Goal: Find specific page/section: Find specific page/section

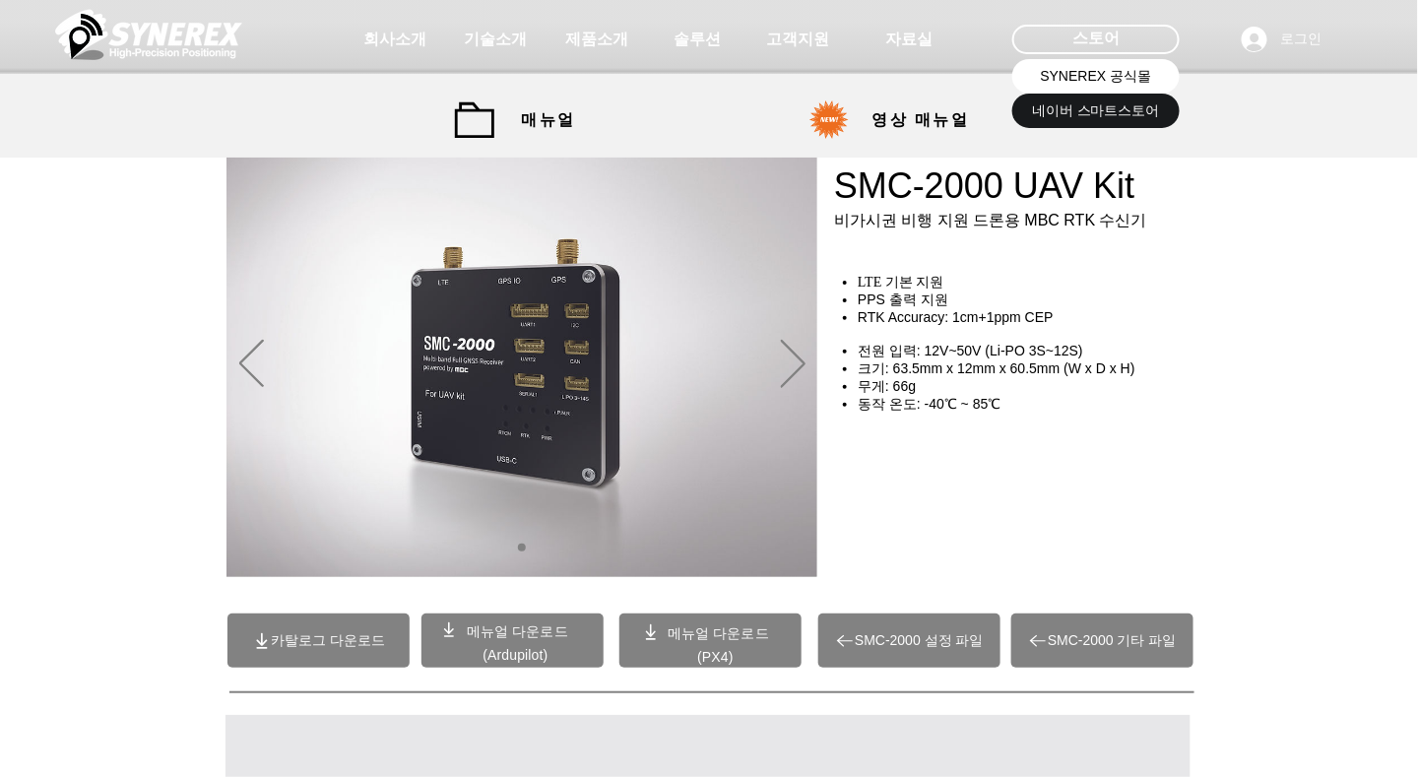
click at [1088, 69] on span "SYNEREX 공식몰" at bounding box center [1096, 77] width 111 height 20
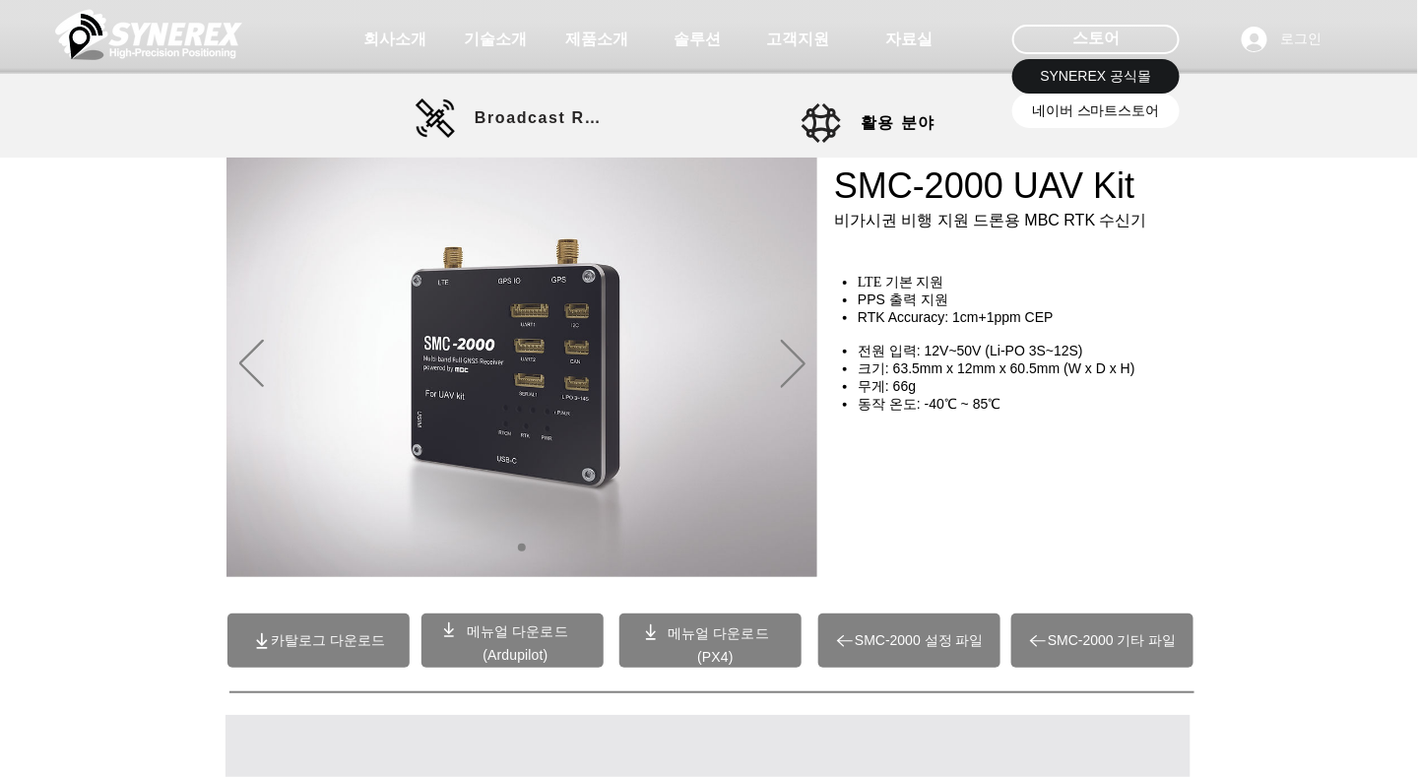
click at [1104, 112] on span "네이버 스마트스토어" at bounding box center [1096, 111] width 128 height 20
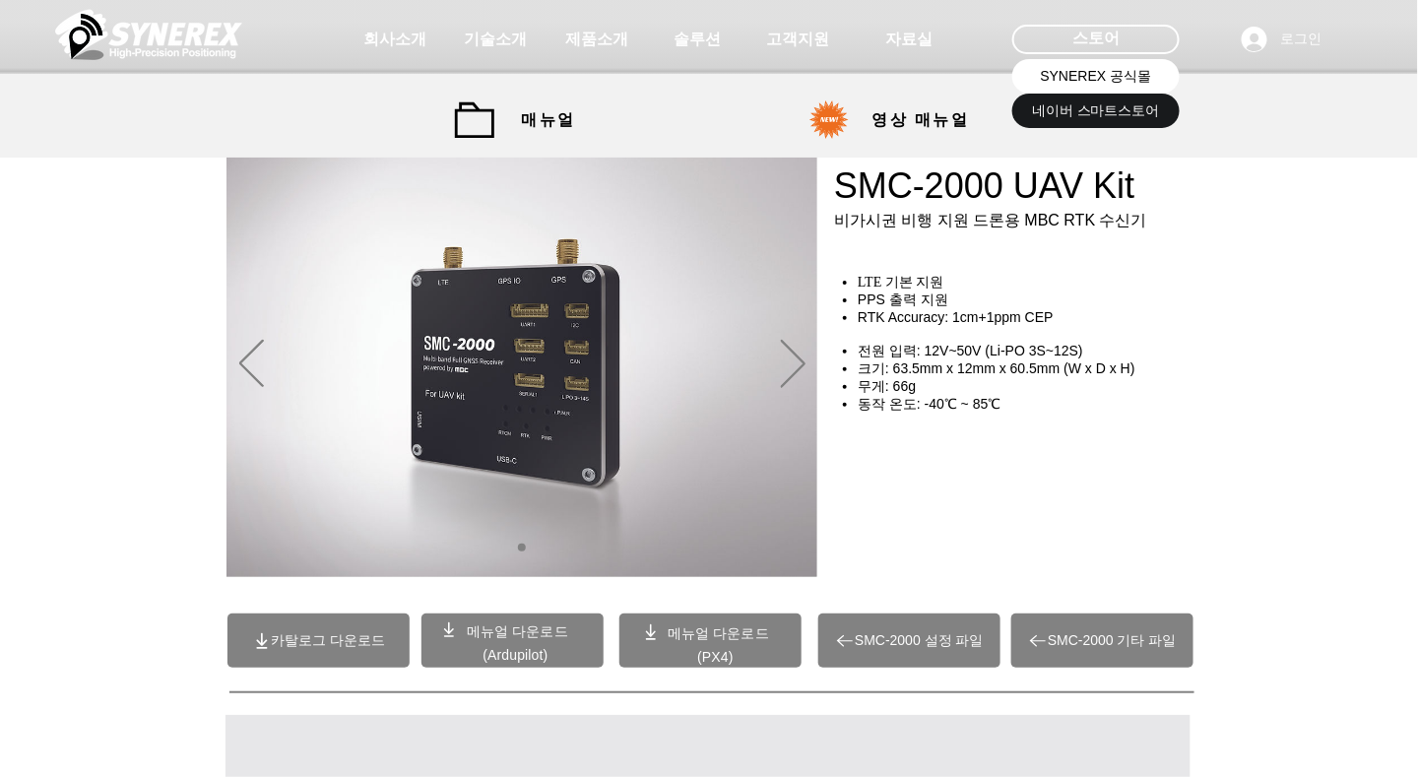
click at [1080, 75] on span "SYNEREX 공식몰" at bounding box center [1096, 77] width 111 height 20
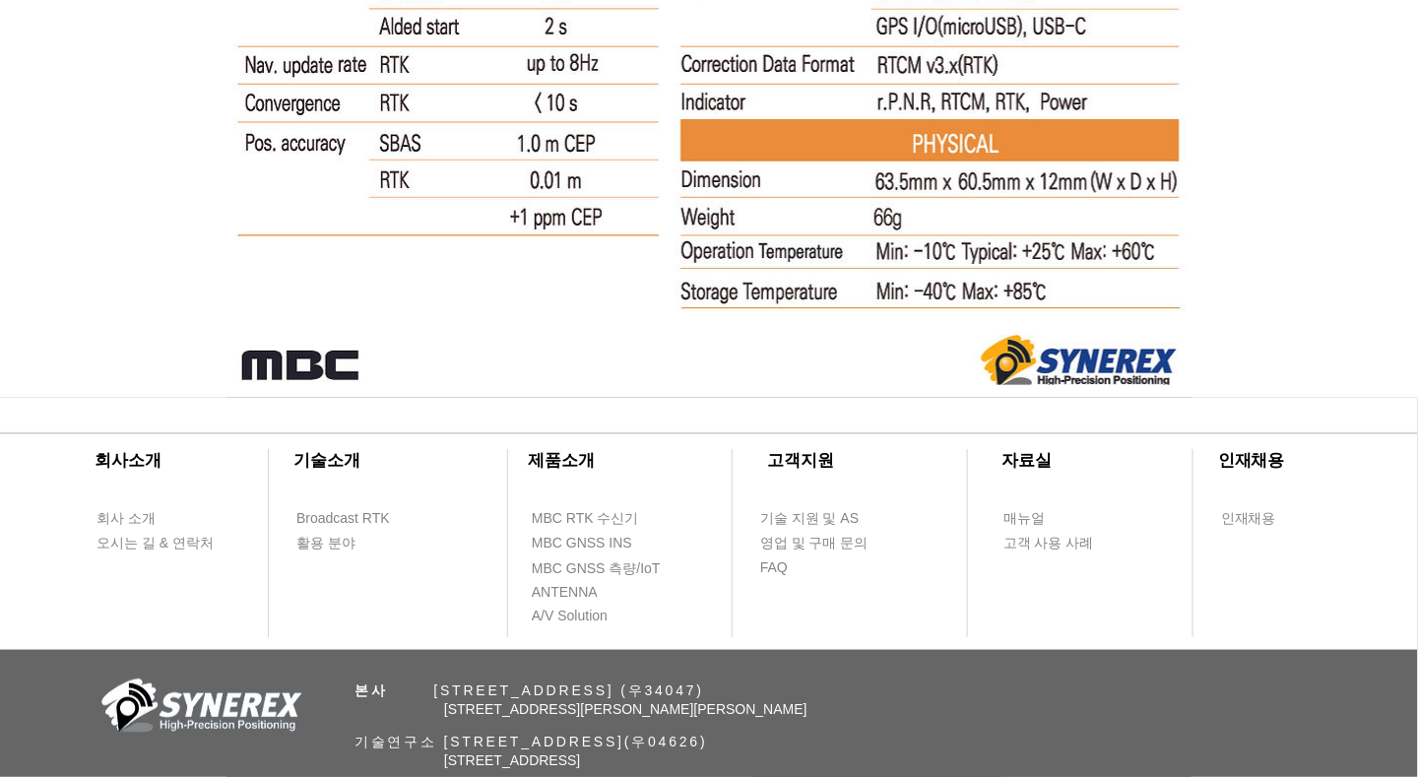
scroll to position [13064, 0]
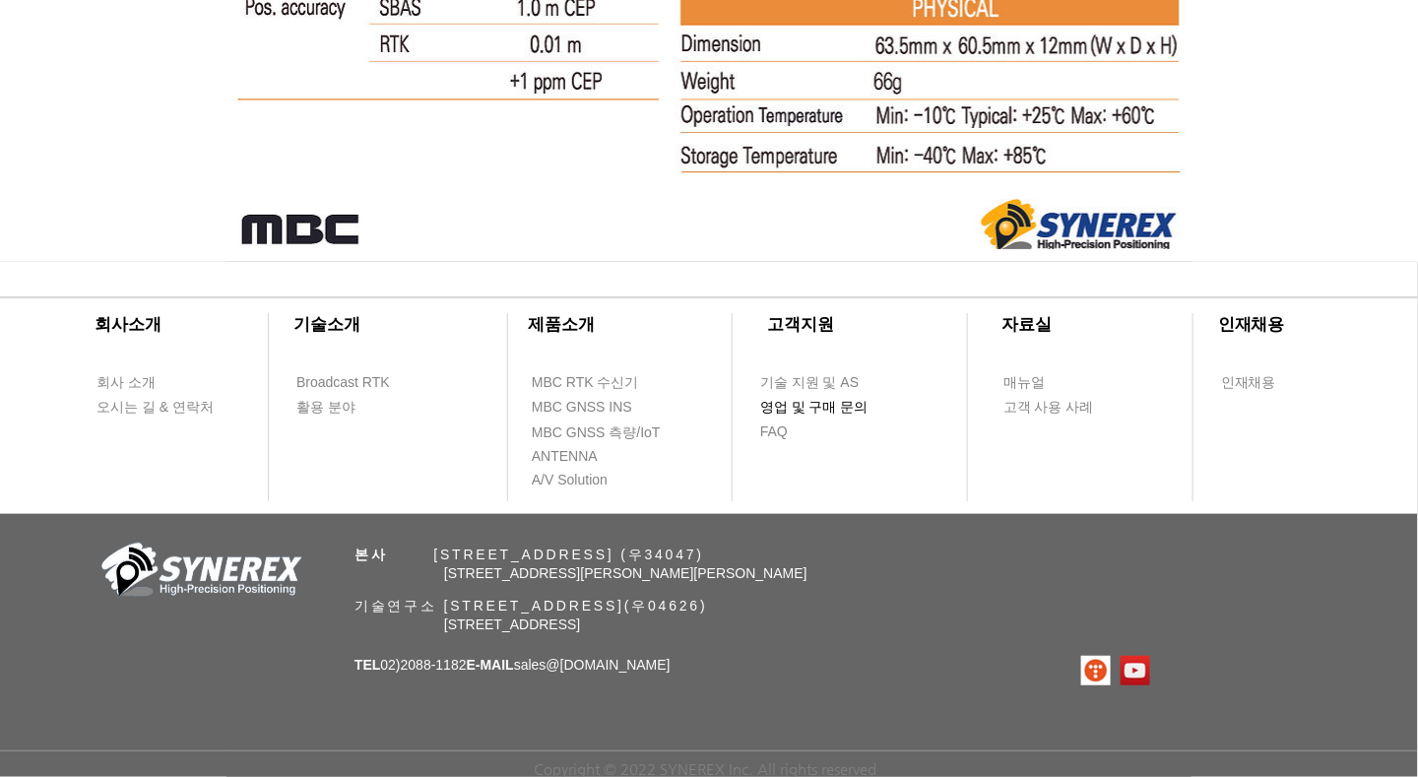
click at [826, 408] on span "영업 및 구매 문의" at bounding box center [814, 408] width 108 height 20
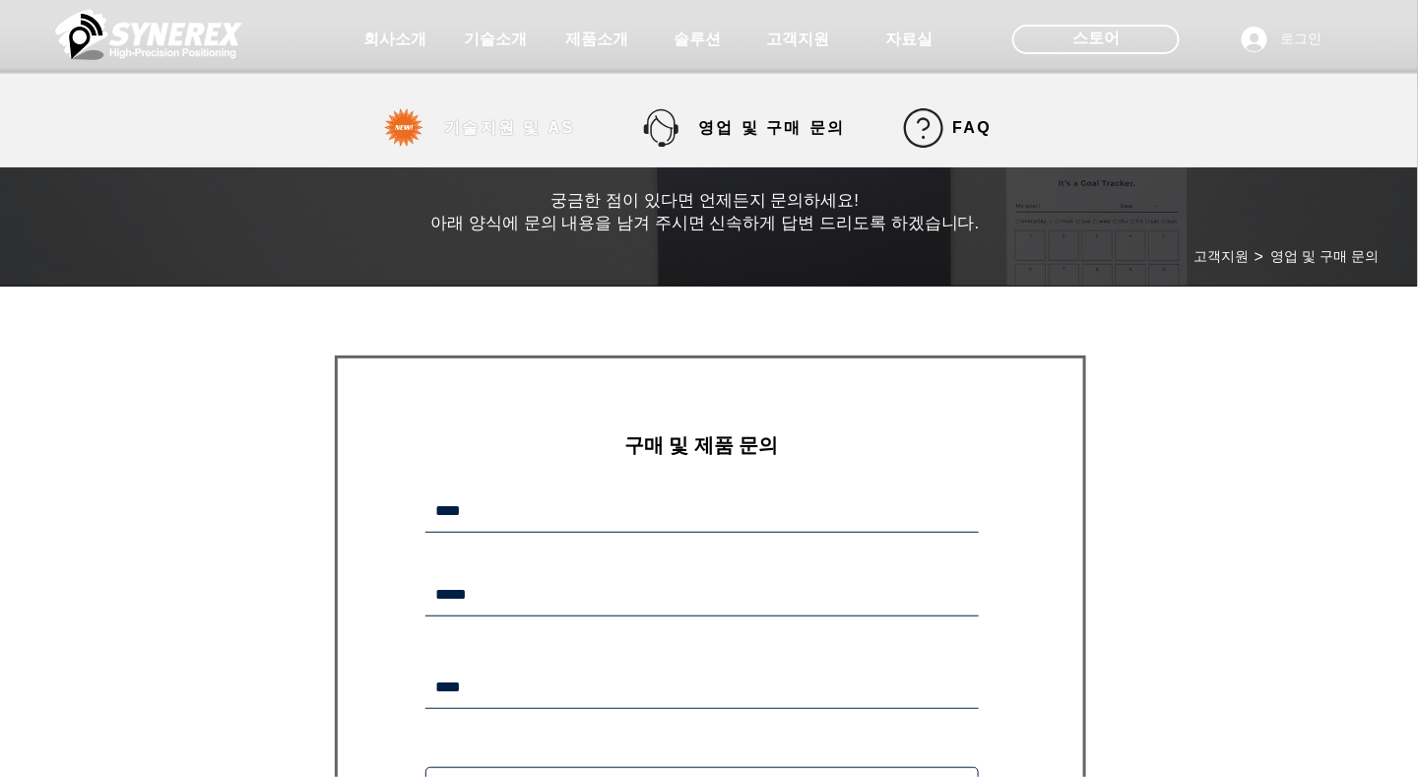
click at [551, 134] on span "기술지원 및 AS" at bounding box center [509, 128] width 131 height 21
select select "******"
